Goal: Browse casually: Explore the website without a specific task or goal

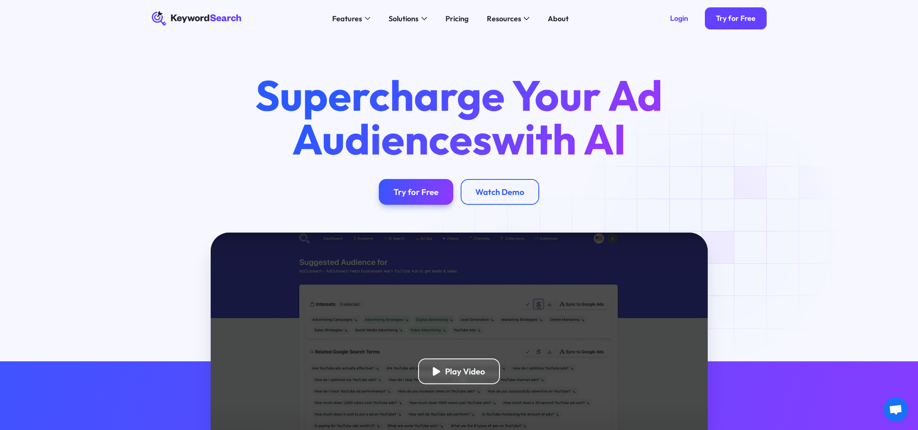
click at [524, 319] on div "Play Video" at bounding box center [459, 372] width 497 height 278
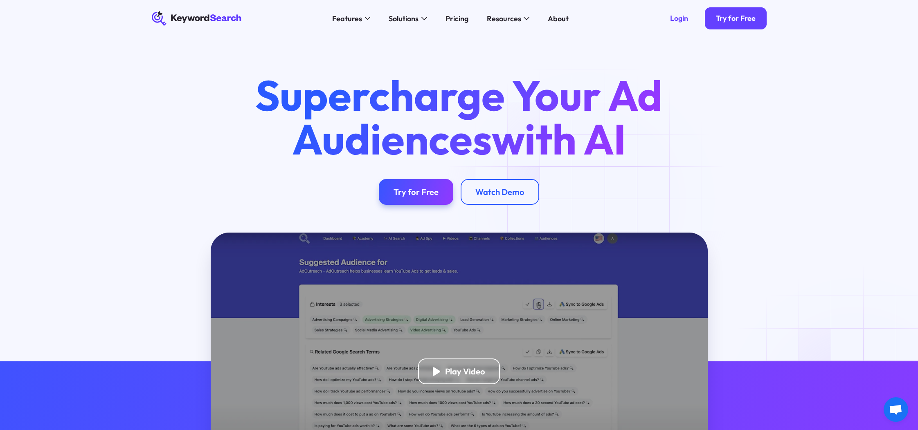
click at [590, 201] on div "Supercharge Your Ad Audiences with AI Try for Free Watch Demo" at bounding box center [459, 139] width 442 height 131
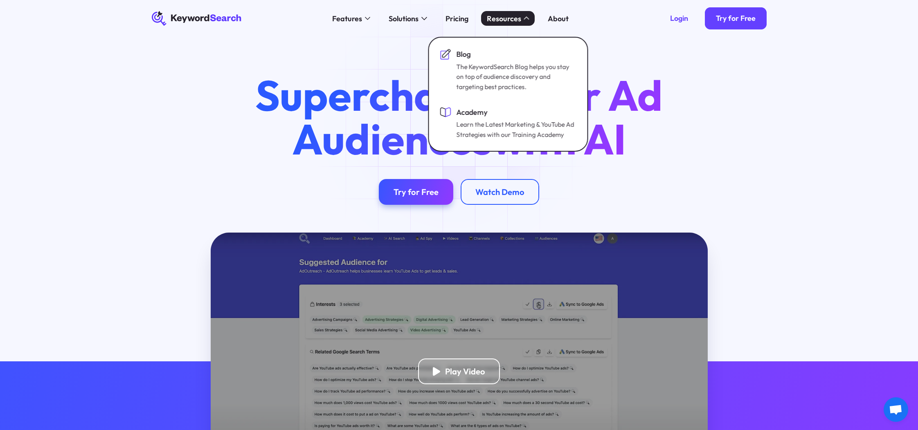
click at [262, 121] on h1 "Supercharge Your Ad Audiences with AI" at bounding box center [459, 117] width 442 height 87
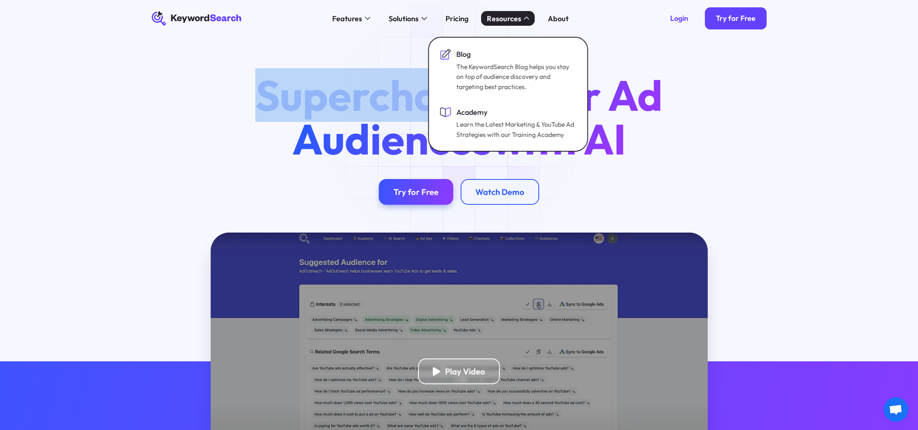
click at [262, 121] on h1 "Supercharge Your Ad Audiences with AI" at bounding box center [459, 117] width 442 height 87
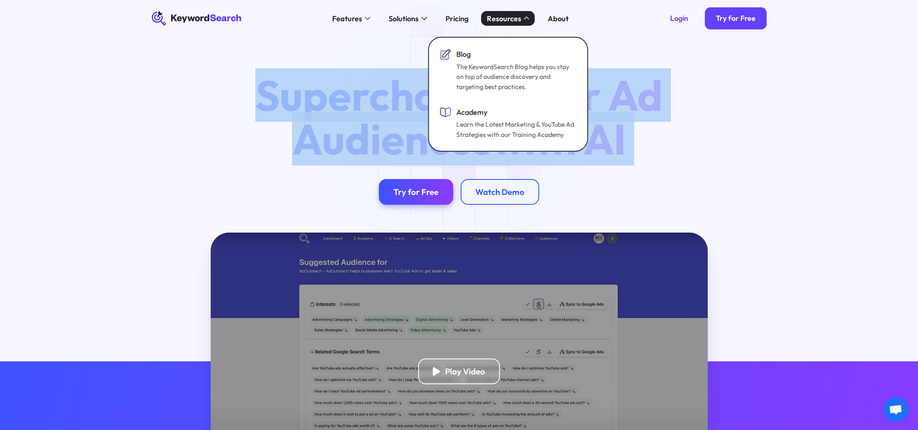
click at [262, 121] on h1 "Supercharge Your Ad Audiences with AI" at bounding box center [459, 117] width 442 height 87
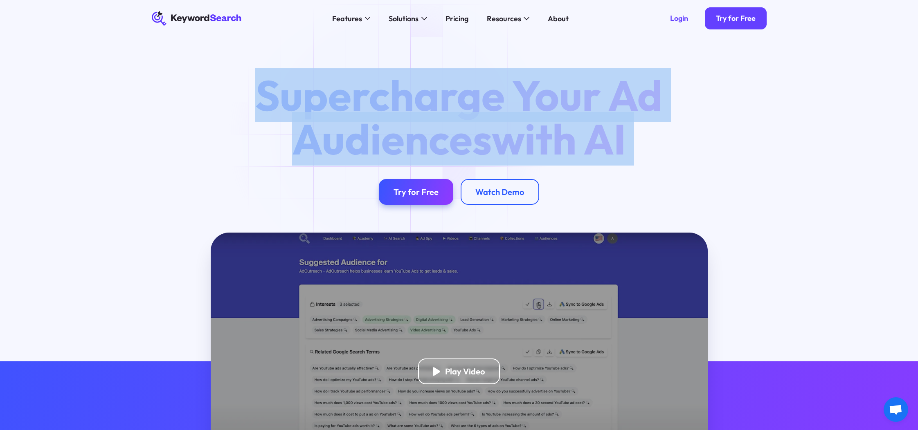
click at [373, 137] on h1 "Supercharge Your Ad Audiences with AI" at bounding box center [459, 117] width 442 height 87
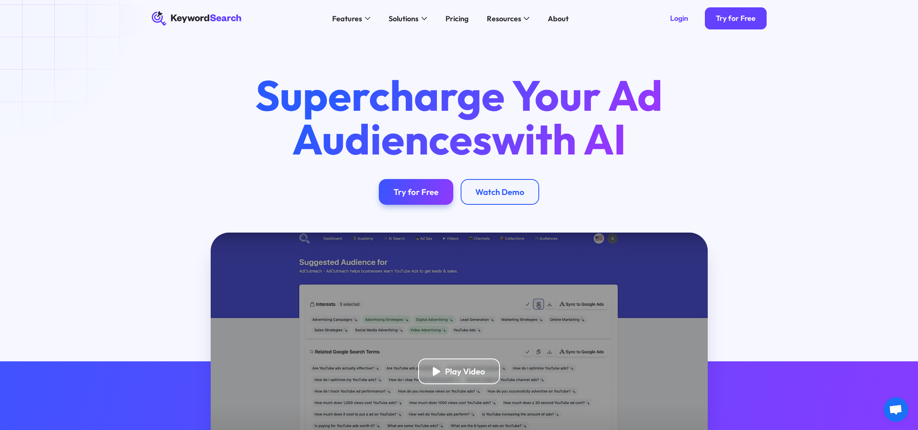
click at [348, 113] on h1 "Supercharge Your Ad Audiences with AI" at bounding box center [459, 117] width 442 height 87
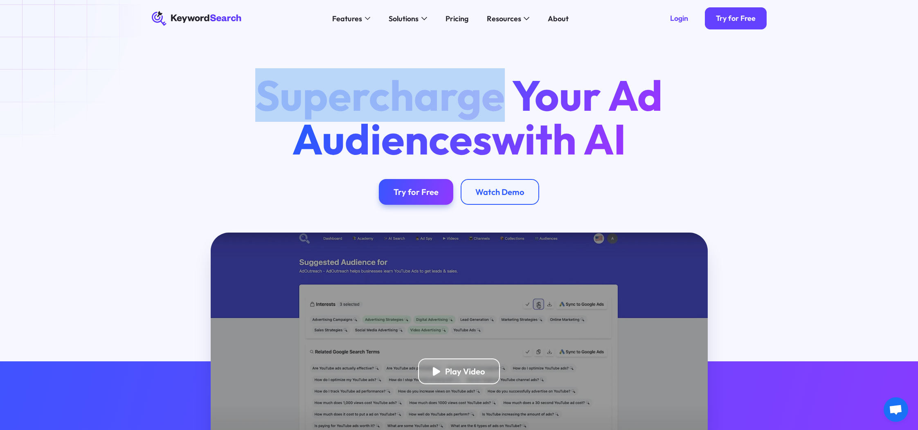
click at [348, 113] on h1 "Supercharge Your Ad Audiences with AI" at bounding box center [459, 117] width 442 height 87
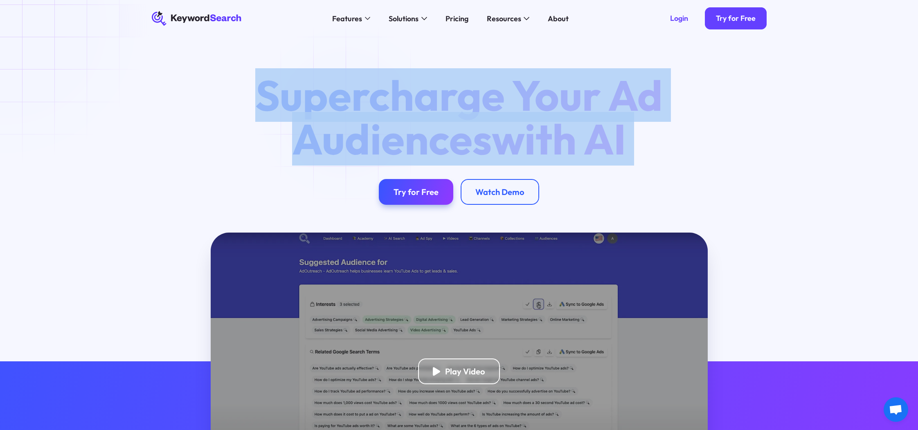
click at [348, 113] on h1 "Supercharge Your Ad Audiences with AI" at bounding box center [459, 117] width 442 height 87
click at [363, 130] on h1 "Supercharge Your Ad Audiences with AI" at bounding box center [459, 117] width 442 height 87
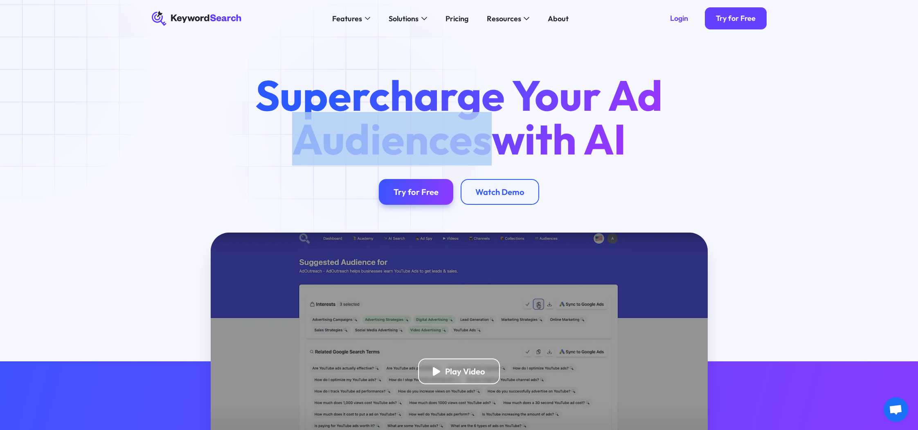
click at [363, 130] on h1 "Supercharge Your Ad Audiences with AI" at bounding box center [459, 117] width 442 height 87
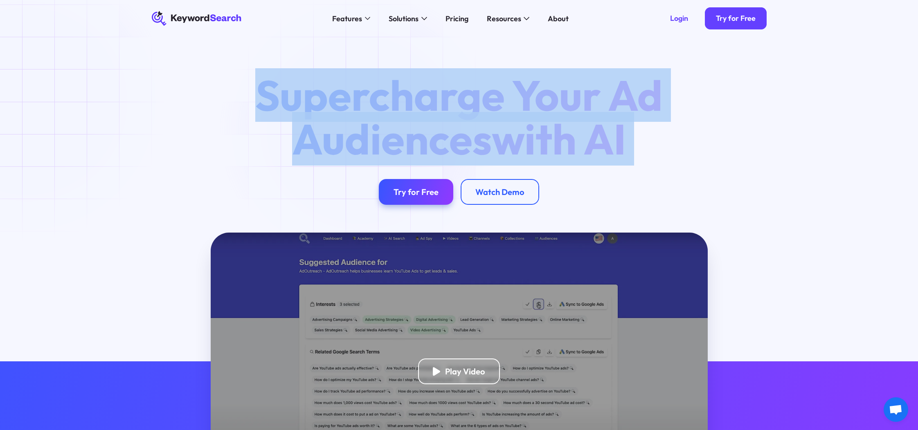
click at [363, 130] on h1 "Supercharge Your Ad Audiences with AI" at bounding box center [459, 117] width 442 height 87
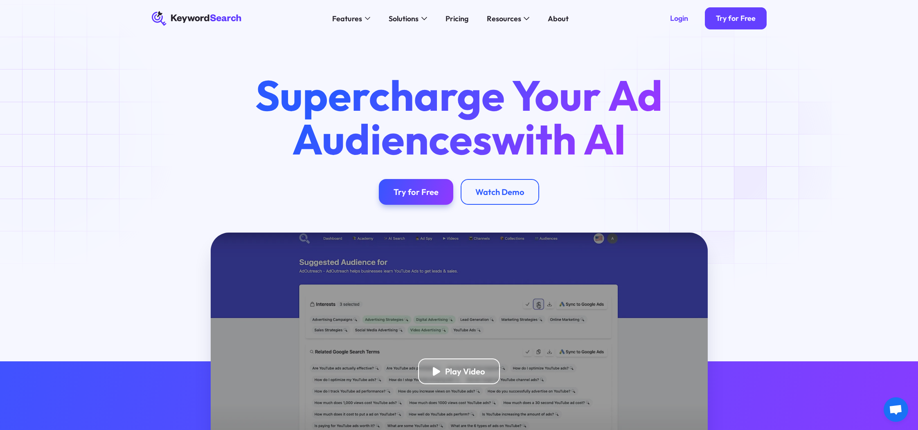
click at [717, 152] on div "Supercharge Your Ad Audiences with AI Try for Free Watch Demo" at bounding box center [459, 139] width 644 height 131
click at [721, 152] on div "Supercharge Your Ad Audiences with AI Try for Free Watch Demo" at bounding box center [459, 139] width 644 height 131
click at [121, 80] on div "Supercharge Your Ad Audiences with AI Try for Free Watch Demo" at bounding box center [459, 135] width 918 height 196
